Goal: Information Seeking & Learning: Check status

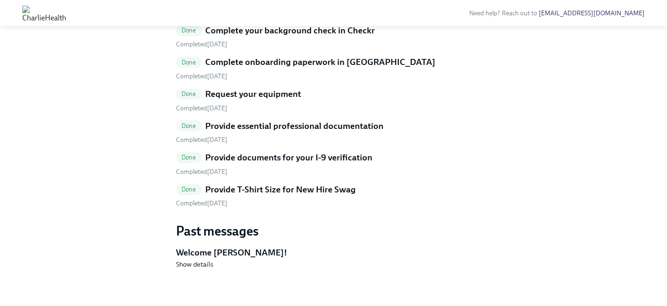
scroll to position [465, 0]
click at [340, 208] on div "Completed [DATE]" at bounding box center [333, 203] width 315 height 9
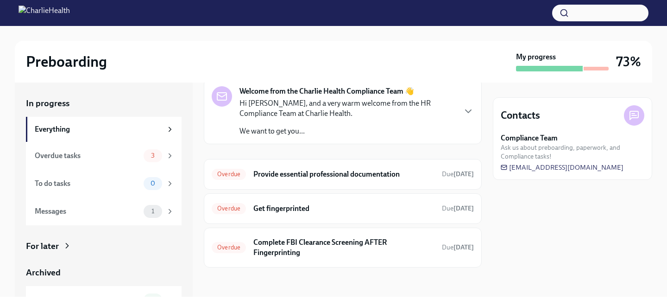
scroll to position [45, 0]
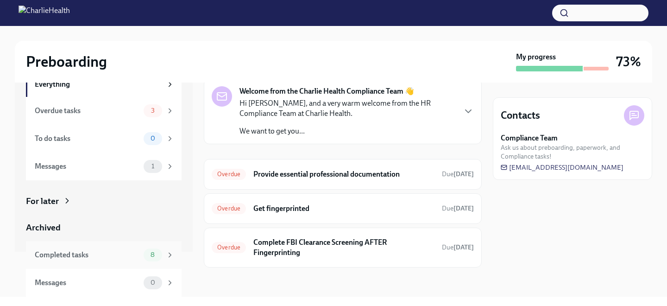
click at [147, 254] on span "8" at bounding box center [152, 254] width 15 height 7
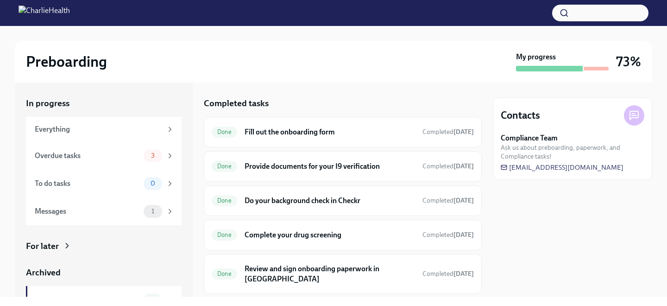
click at [265, 130] on h6 "Fill out the onboarding form" at bounding box center [330, 132] width 170 height 10
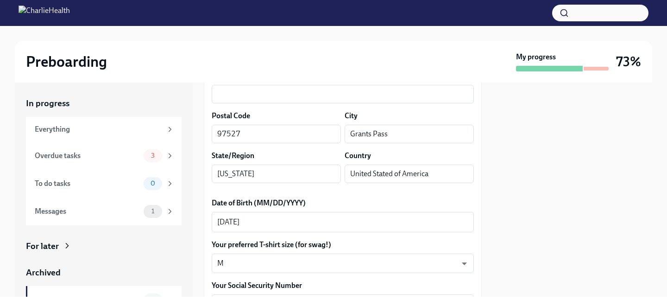
scroll to position [367, 0]
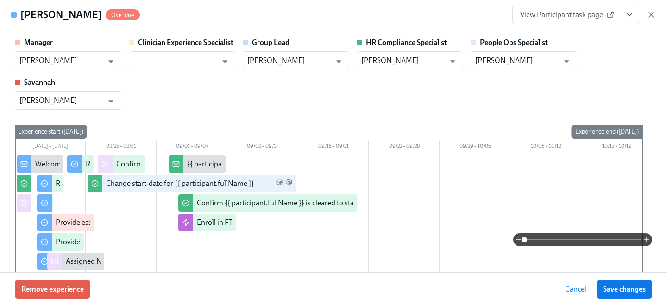
scroll to position [354, 0]
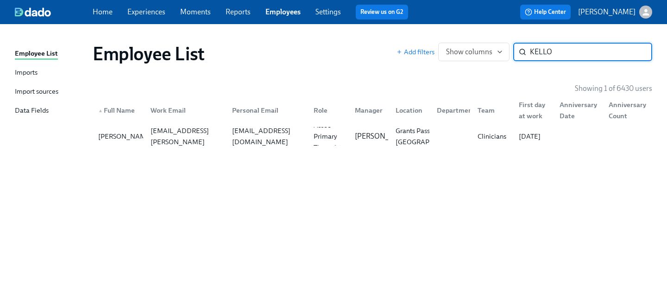
drag, startPoint x: 567, startPoint y: 52, endPoint x: 429, endPoint y: 28, distance: 139.7
click at [434, 31] on div "Employee List Imports Import sources Data Fields Employee List Add filters Show…" at bounding box center [333, 165] width 667 height 282
type input "JANTZ"
click at [142, 133] on div "Shawnna Jantz" at bounding box center [125, 136] width 62 height 11
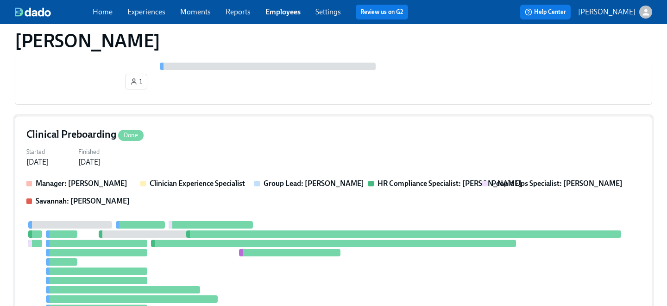
scroll to position [418, 0]
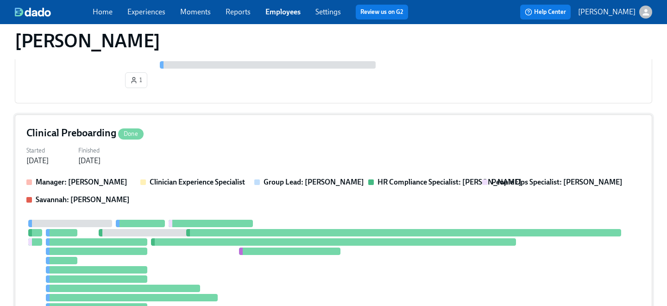
click at [189, 167] on div "Clinical Preboarding Done Started Aug 23, 2025 Finished Sep 04, 2025 Manager: C…" at bounding box center [333, 230] width 637 height 232
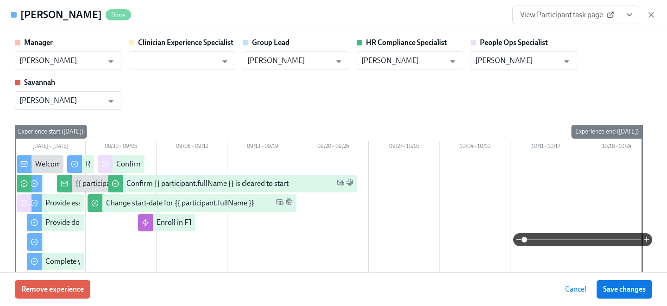
click at [573, 16] on span "View Participant task page" at bounding box center [566, 14] width 92 height 9
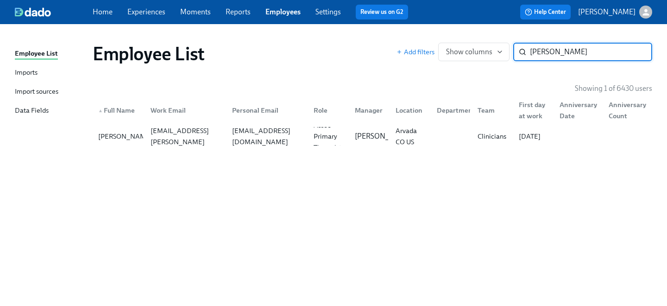
drag, startPoint x: 581, startPoint y: 50, endPoint x: 382, endPoint y: 34, distance: 199.8
click at [387, 37] on div "Employee List Add filters Show columns JANTZ ​" at bounding box center [372, 53] width 574 height 37
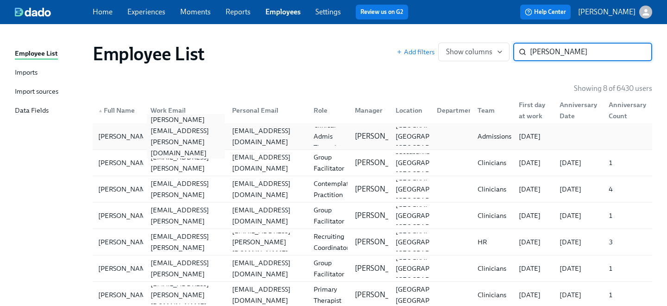
type input "stefani"
click at [178, 133] on div "stefani.collins@charliehealth.com" at bounding box center [186, 136] width 78 height 44
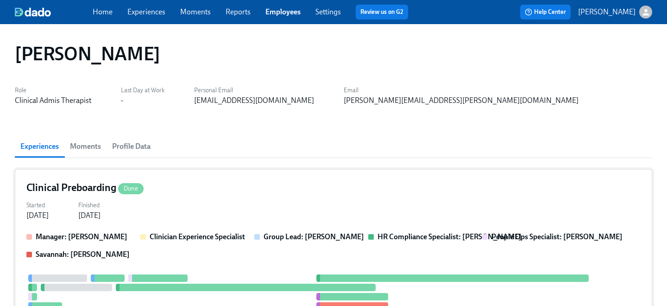
click at [211, 190] on div "Clinical Preboarding Done" at bounding box center [333, 188] width 614 height 14
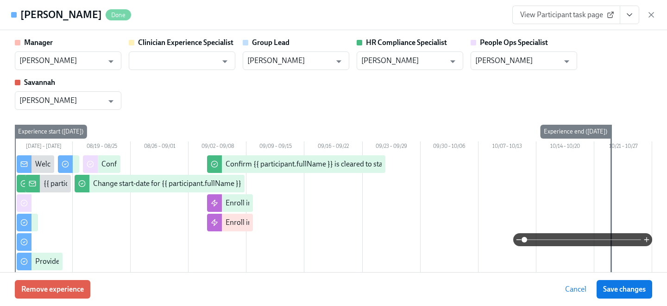
click at [585, 15] on span "View Participant task page" at bounding box center [566, 14] width 92 height 9
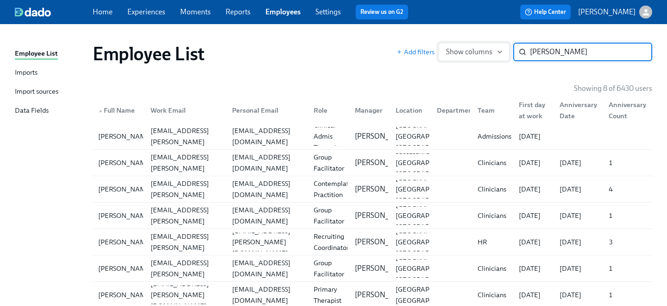
drag, startPoint x: 570, startPoint y: 52, endPoint x: 470, endPoint y: 46, distance: 100.3
click at [479, 50] on div "Add filters Show columns stefani ​" at bounding box center [525, 52] width 256 height 19
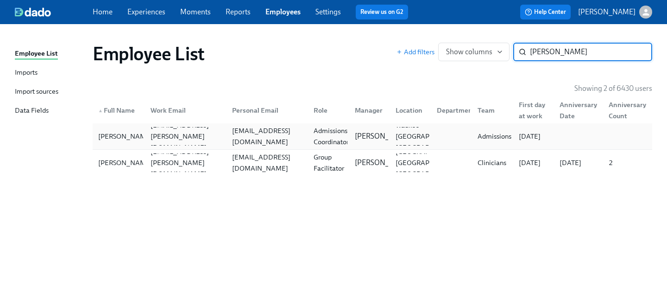
type input "VICTORIA M"
click at [226, 139] on div "vickymartin998@gmail.com" at bounding box center [266, 136] width 82 height 19
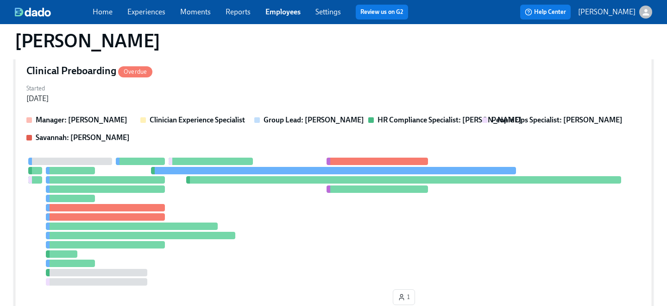
scroll to position [690, 0]
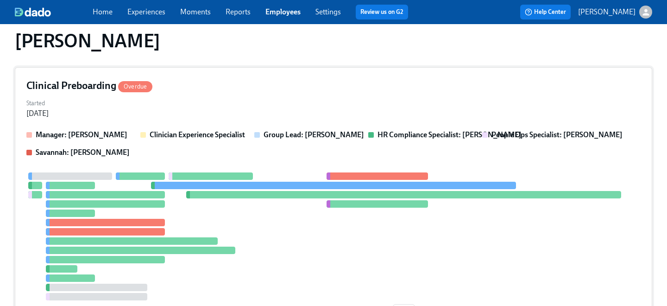
click at [209, 100] on div "Started Aug 18, 2025" at bounding box center [333, 107] width 614 height 22
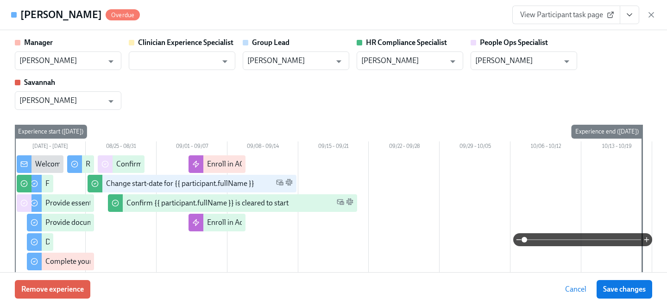
click at [590, 5] on div "Victoria Martin Overdue View Participant task page" at bounding box center [333, 15] width 667 height 30
click at [588, 12] on span "View Participant task page" at bounding box center [566, 14] width 92 height 9
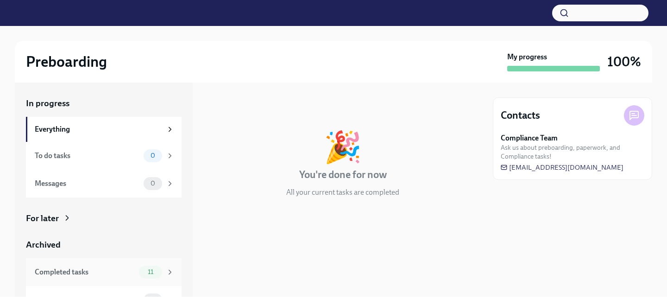
click at [164, 263] on div "Completed tasks 11" at bounding box center [104, 272] width 156 height 28
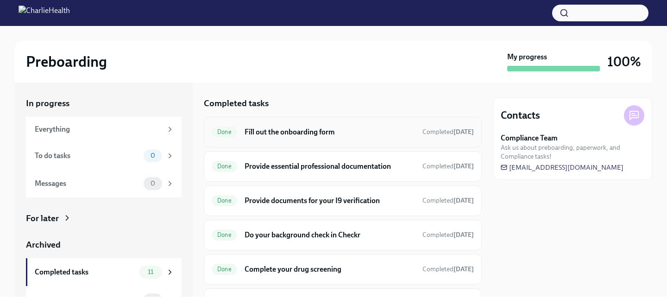
click at [255, 132] on h6 "Fill out the onboarding form" at bounding box center [330, 132] width 170 height 10
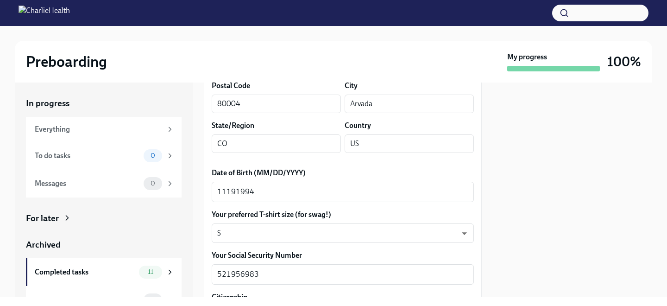
scroll to position [402, 0]
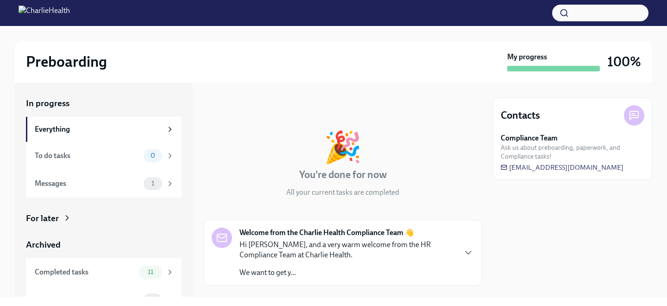
scroll to position [18, 0]
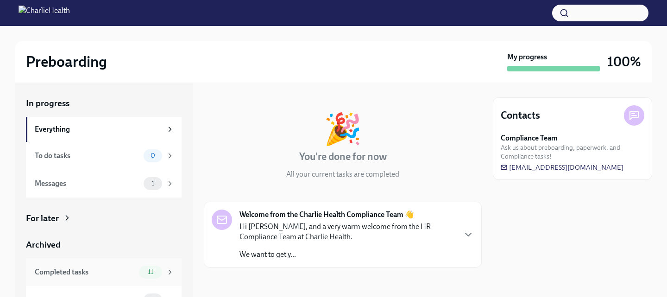
click at [149, 270] on span "11" at bounding box center [150, 271] width 17 height 7
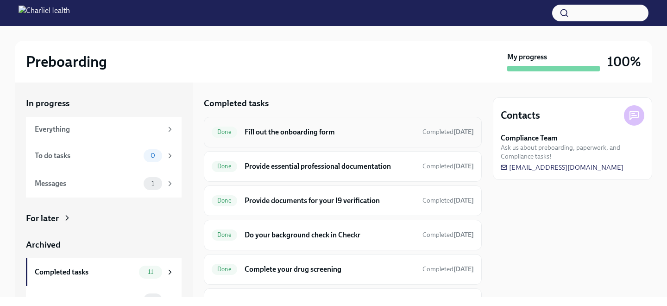
click at [241, 135] on div "Done Fill out the onboarding form Completed Aug 13th" at bounding box center [343, 132] width 262 height 15
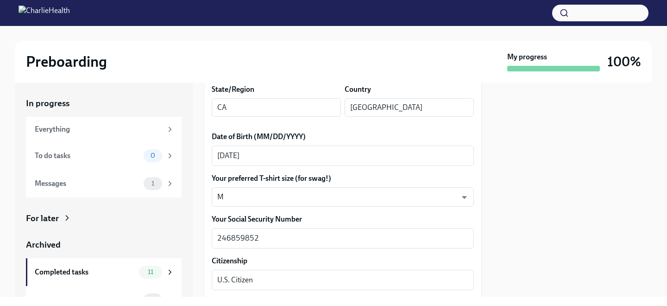
scroll to position [409, 0]
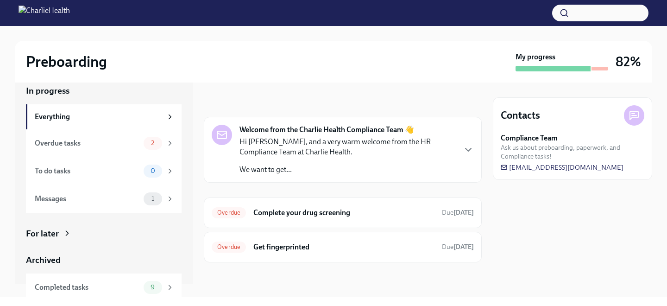
scroll to position [13, 0]
click at [153, 282] on div "9" at bounding box center [153, 286] width 19 height 13
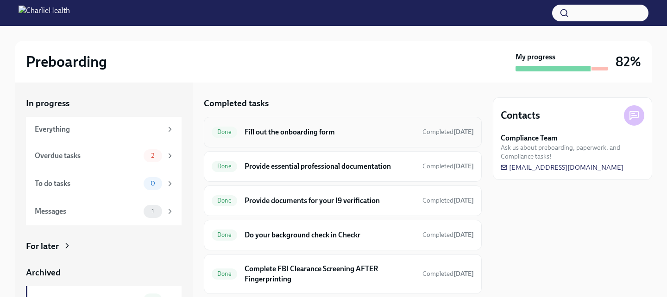
click at [283, 130] on h6 "Fill out the onboarding form" at bounding box center [330, 132] width 170 height 10
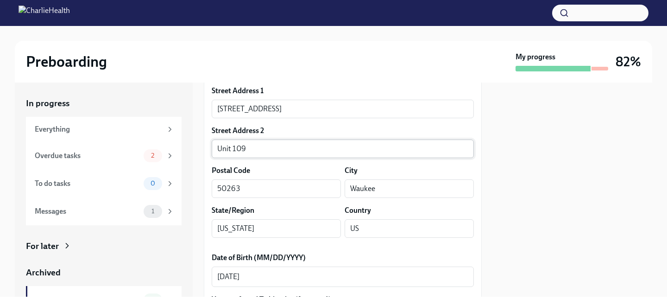
scroll to position [365, 0]
